Goal: Task Accomplishment & Management: Manage account settings

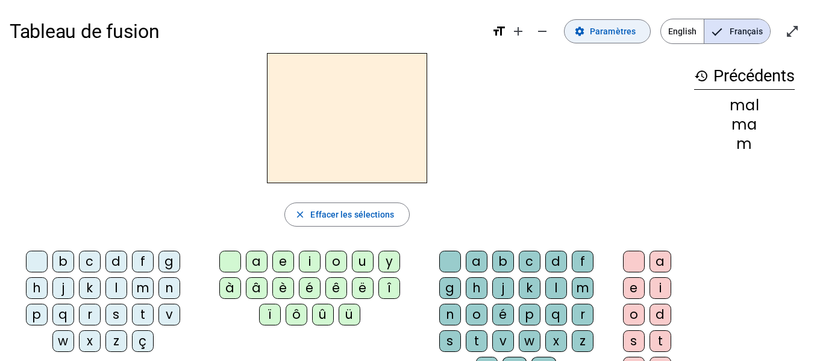
click at [606, 39] on span at bounding box center [607, 31] width 86 height 29
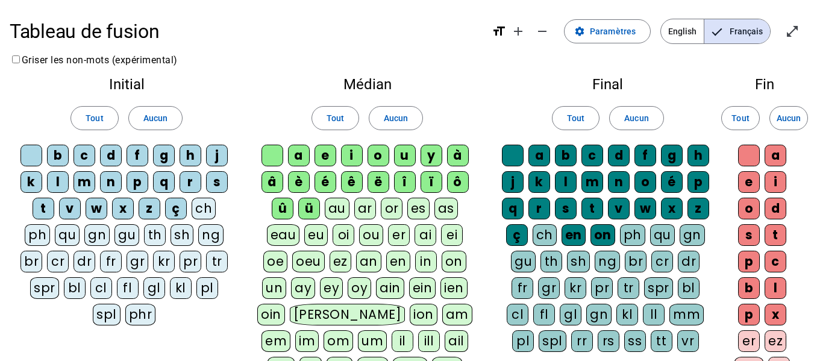
click at [217, 61] on div "Tableau de fusion format_size add remove settings Paramètres English Français o…" at bounding box center [407, 311] width 814 height 623
click at [787, 29] on mat-icon "open_in_full" at bounding box center [792, 31] width 14 height 14
click at [618, 35] on span "Paramètres" at bounding box center [613, 31] width 46 height 14
click at [497, 31] on mat-icon "format_size" at bounding box center [498, 31] width 14 height 14
click at [193, 59] on div "Tableau de fusion format_size add remove settings Paramètres English Français c…" at bounding box center [407, 311] width 814 height 623
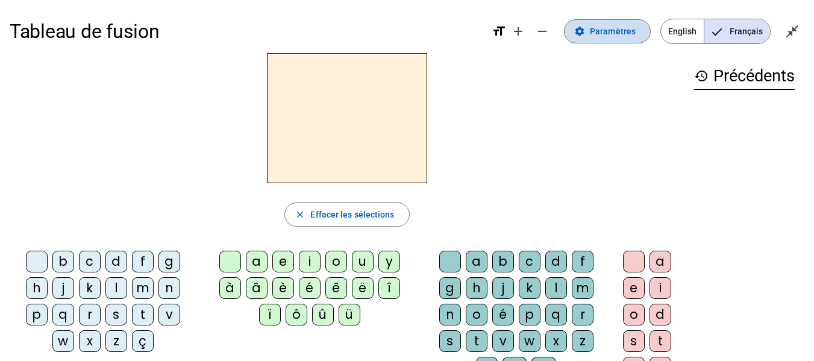
click at [624, 36] on span "Paramètres" at bounding box center [613, 31] width 46 height 14
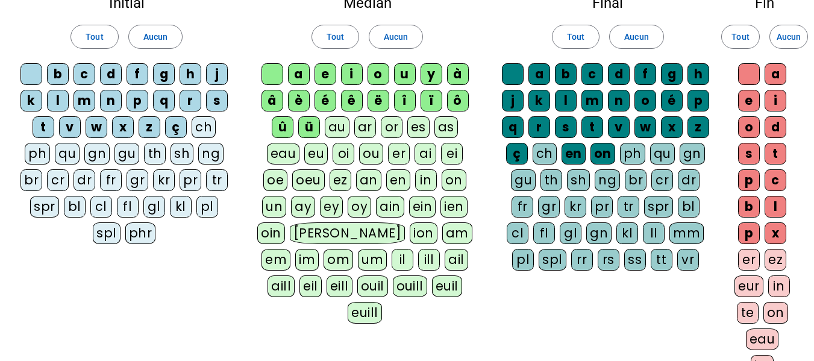
scroll to position [21, 0]
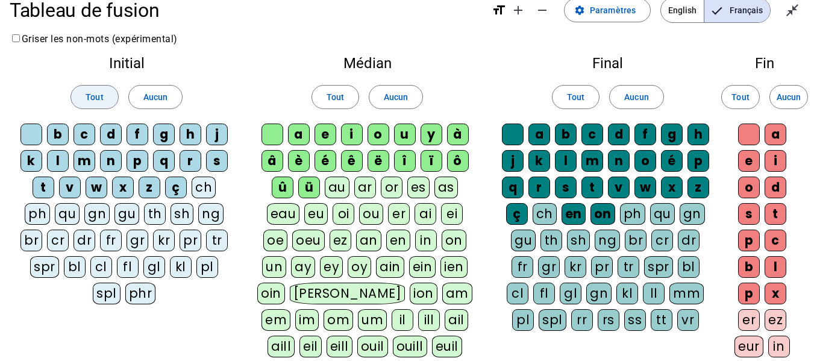
click at [89, 101] on span "Tout" at bounding box center [94, 97] width 17 height 14
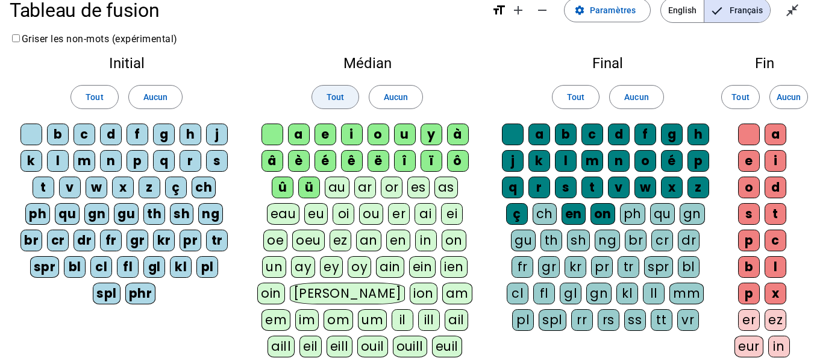
click at [338, 99] on span "Tout" at bounding box center [334, 97] width 17 height 14
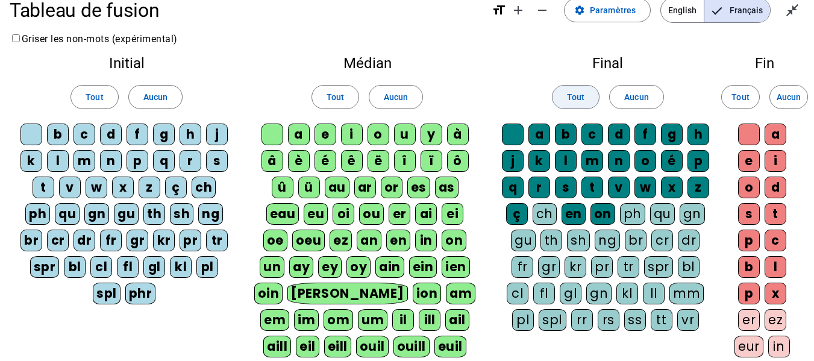
click at [576, 95] on span "Tout" at bounding box center [575, 97] width 17 height 14
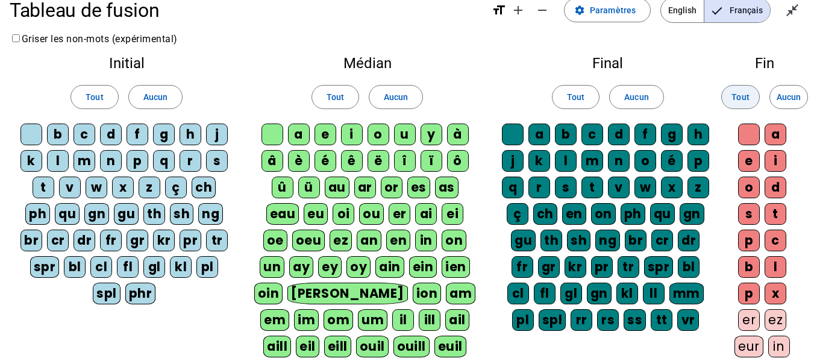
click at [735, 96] on span "Tout" at bounding box center [739, 97] width 17 height 14
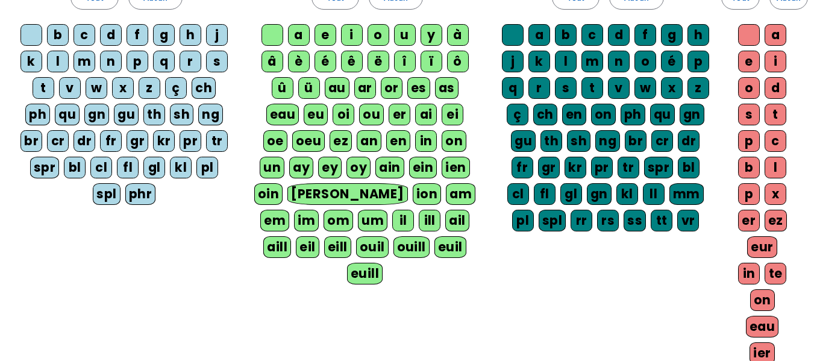
scroll to position [241, 0]
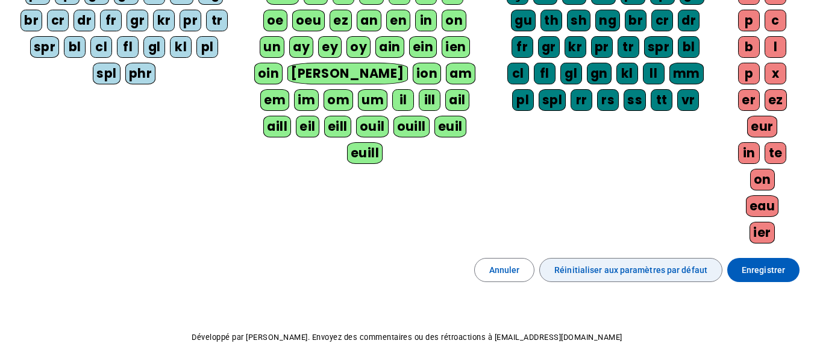
click at [635, 266] on span "Réinitialiser aux paramètres par défaut" at bounding box center [630, 270] width 153 height 14
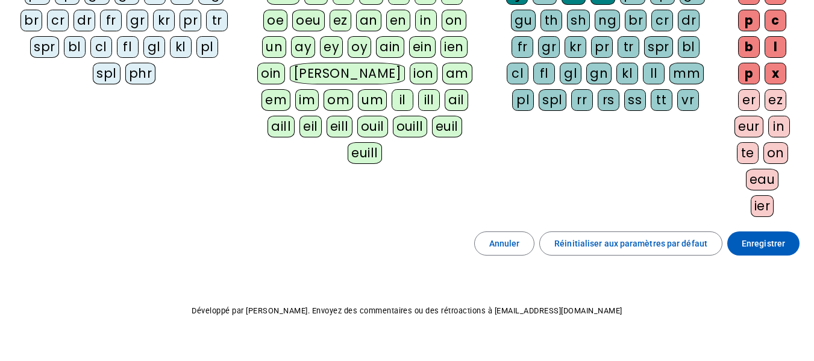
scroll to position [0, 0]
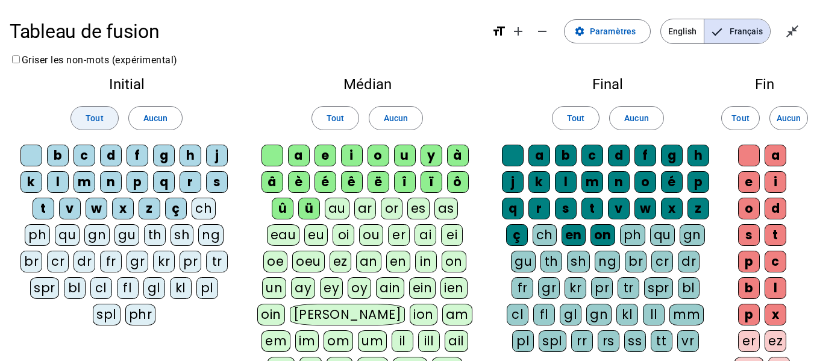
click at [78, 118] on span at bounding box center [94, 118] width 46 height 29
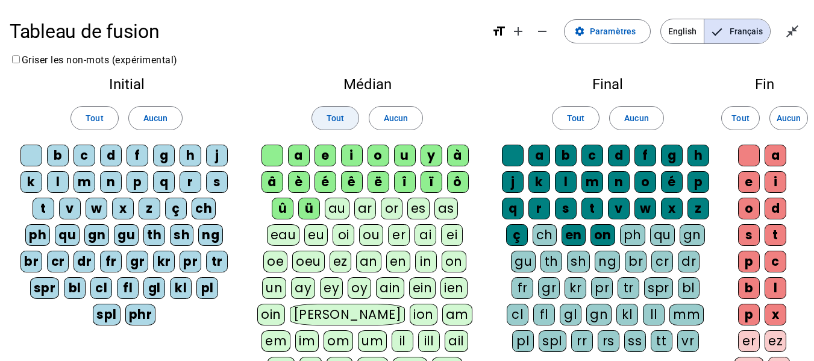
click at [354, 113] on span at bounding box center [335, 118] width 46 height 29
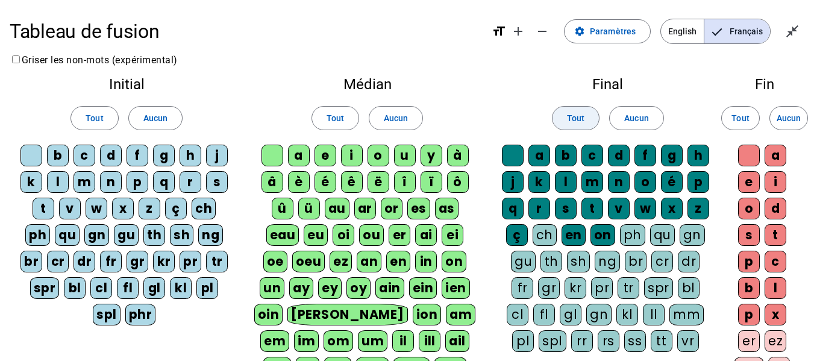
click at [569, 116] on span "Tout" at bounding box center [575, 118] width 17 height 14
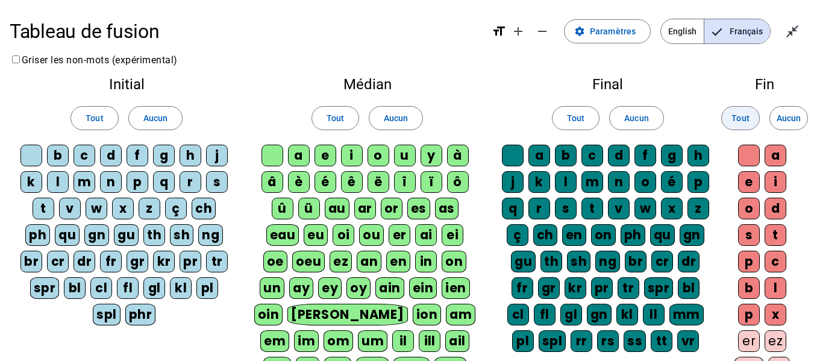
click at [739, 118] on span "Tout" at bounding box center [739, 118] width 17 height 14
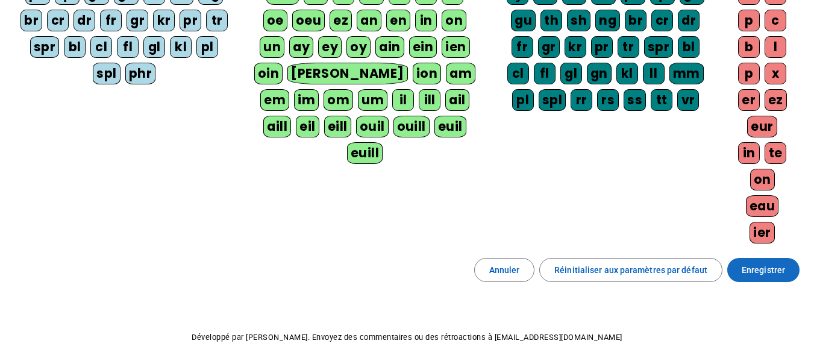
click at [779, 275] on span "Enregistrer" at bounding box center [762, 270] width 43 height 14
